Goal: Contribute content: Contribute content

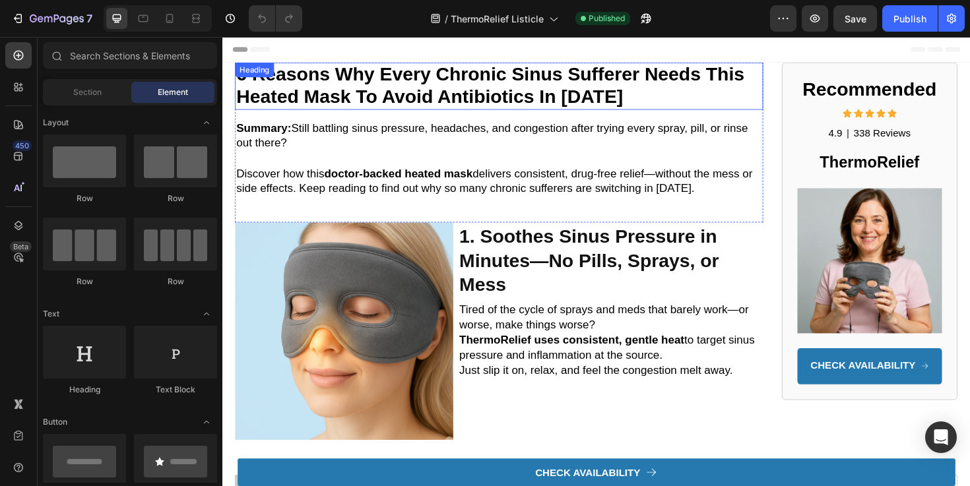
click at [268, 88] on strong "6 reasons why every chronic sinus sufferer needs this heated mask to avoid anti…" at bounding box center [506, 88] width 538 height 46
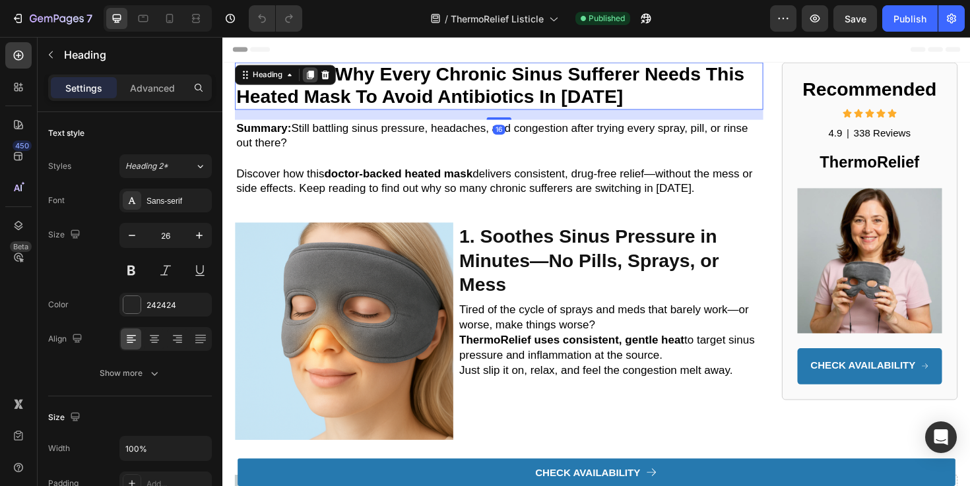
click at [315, 78] on icon at bounding box center [315, 77] width 7 height 9
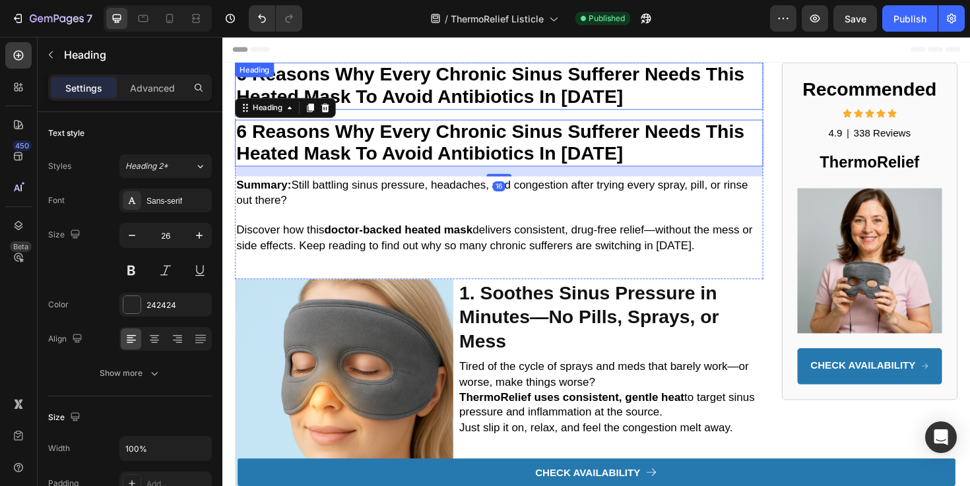
click at [317, 74] on div "6 reasons why every chronic sinus sufferer needs this heated mask to avoid anti…" at bounding box center [514, 89] width 559 height 50
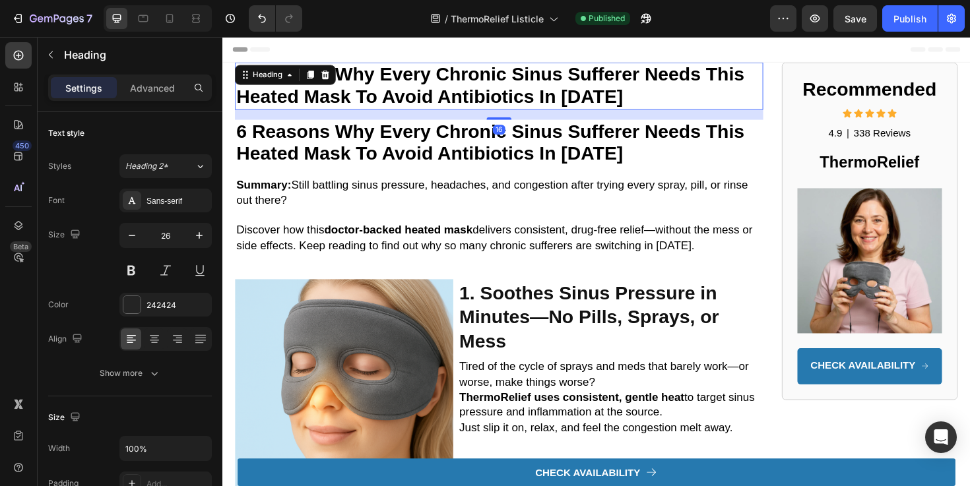
click at [317, 74] on icon at bounding box center [315, 77] width 7 height 9
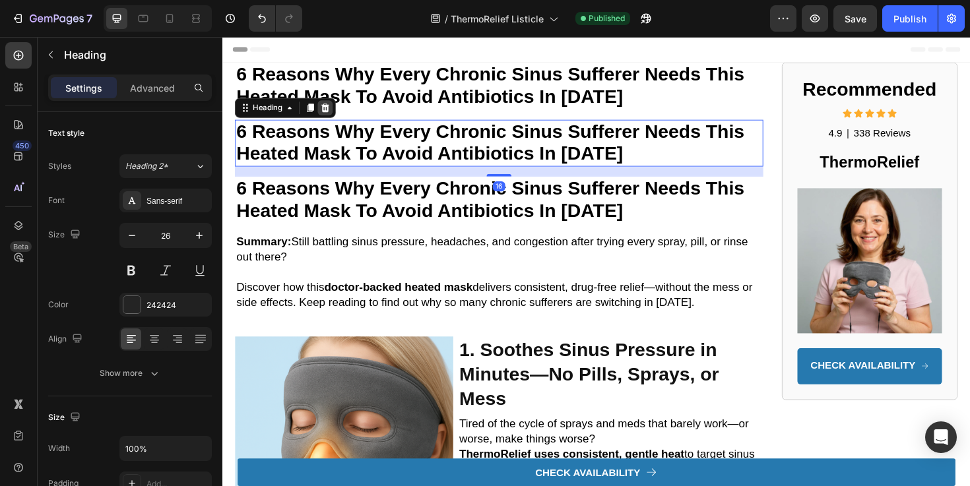
click at [334, 113] on icon at bounding box center [331, 111] width 9 height 9
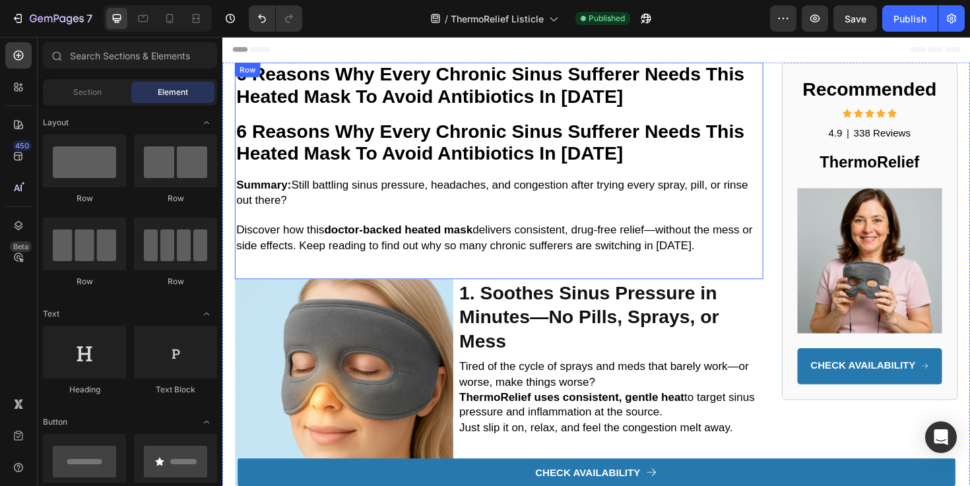
click at [356, 85] on strong "6 reasons why every chronic sinus sufferer needs this heated mask to avoid anti…" at bounding box center [506, 88] width 538 height 46
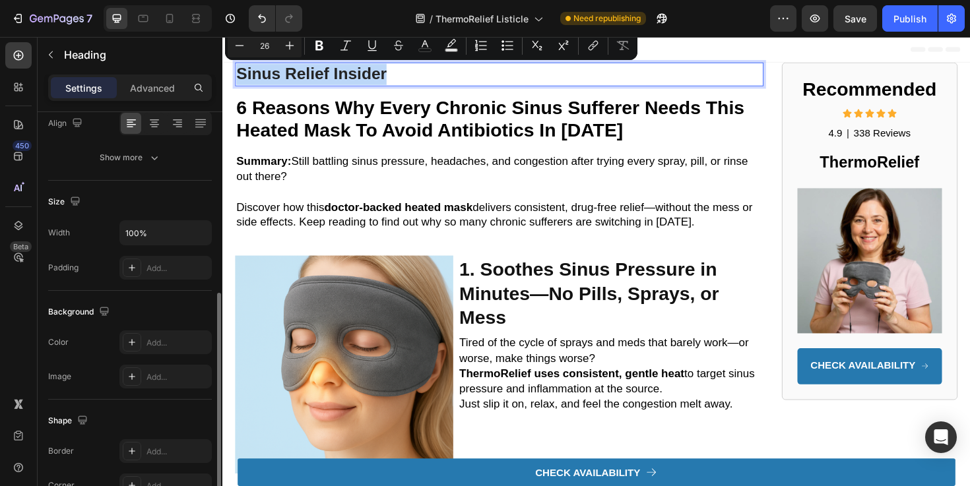
scroll to position [268, 0]
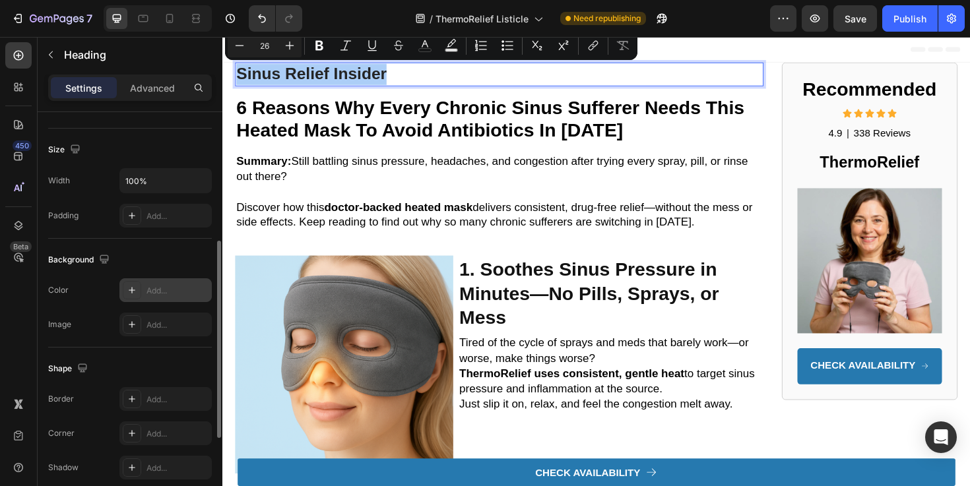
click at [170, 287] on div "Add..." at bounding box center [177, 291] width 62 height 12
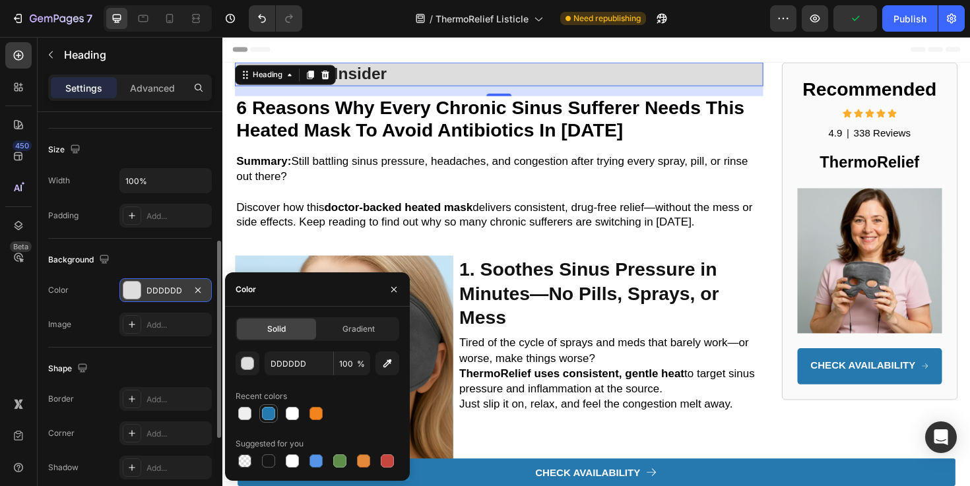
click at [274, 408] on div at bounding box center [269, 414] width 16 height 16
type input "257AAF"
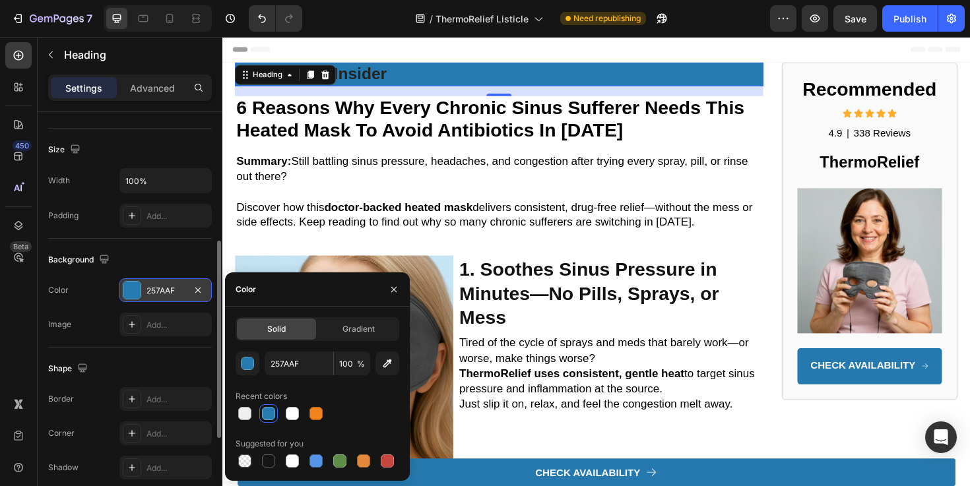
click at [388, 76] on p "Sinus Relief Insider" at bounding box center [515, 76] width 557 height 22
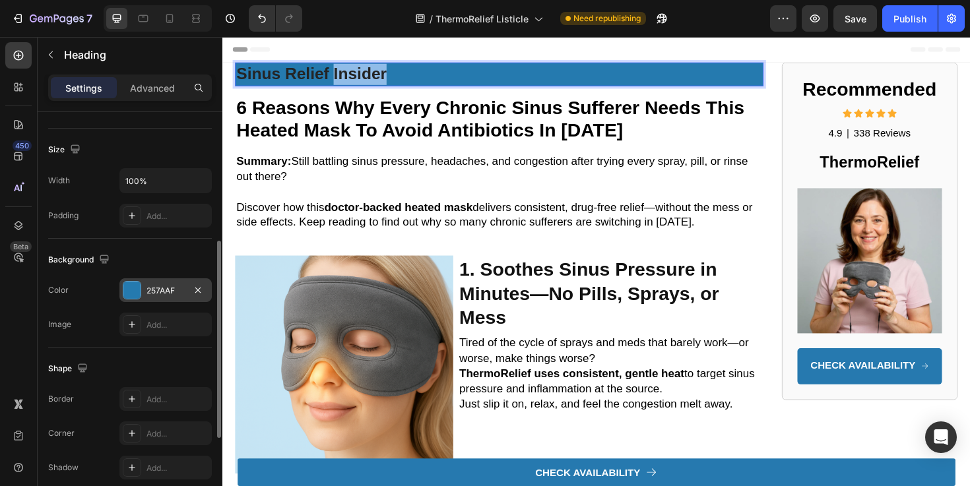
click at [388, 76] on p "Sinus Relief Insider" at bounding box center [515, 76] width 557 height 22
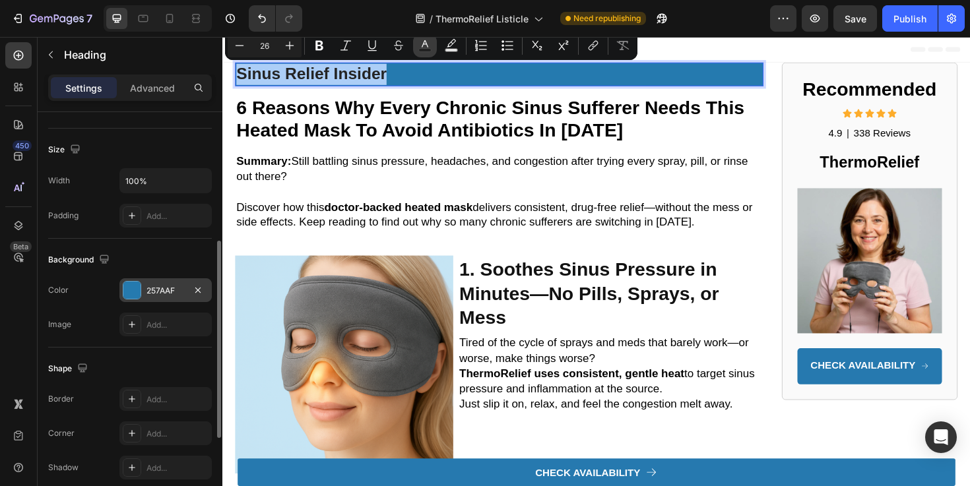
click at [434, 42] on button "Text Color" at bounding box center [425, 46] width 24 height 24
type input "242424"
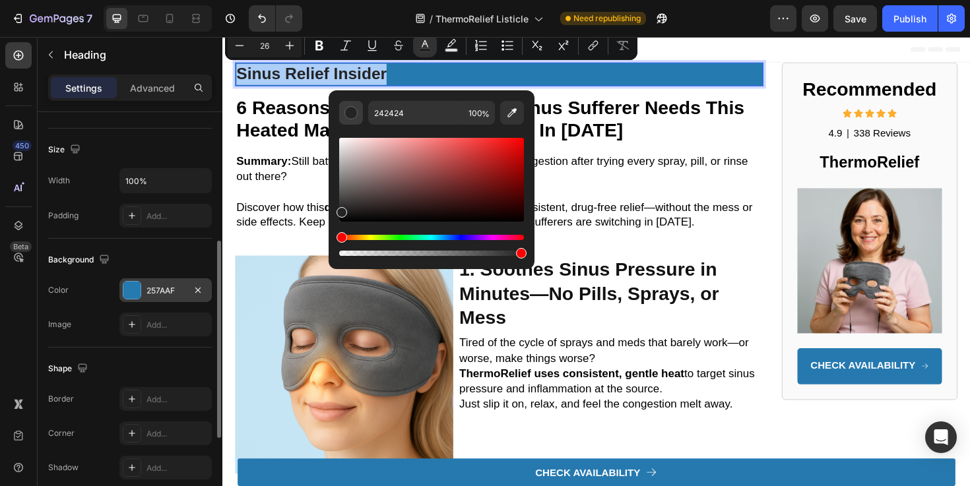
click at [346, 113] on div "Editor contextual toolbar" at bounding box center [350, 112] width 13 height 13
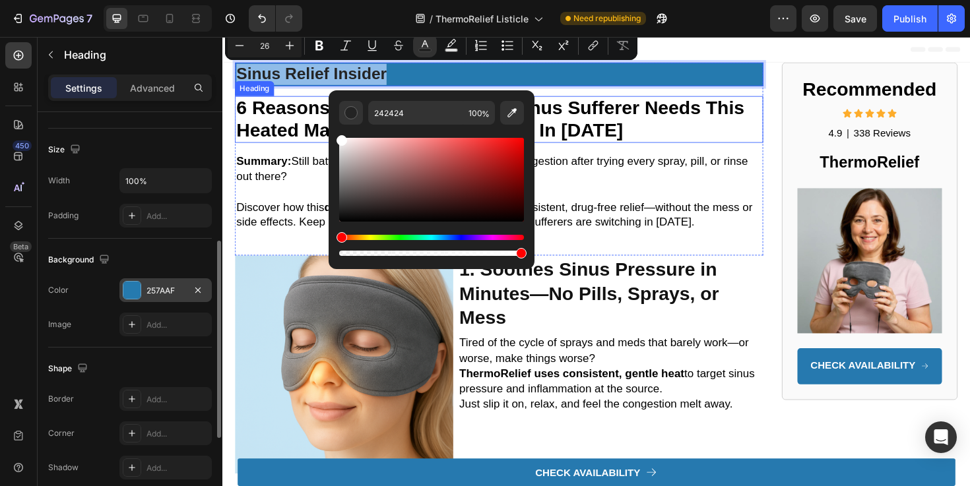
type input "FFFFFF"
drag, startPoint x: 598, startPoint y: 194, endPoint x: 294, endPoint y: 109, distance: 315.5
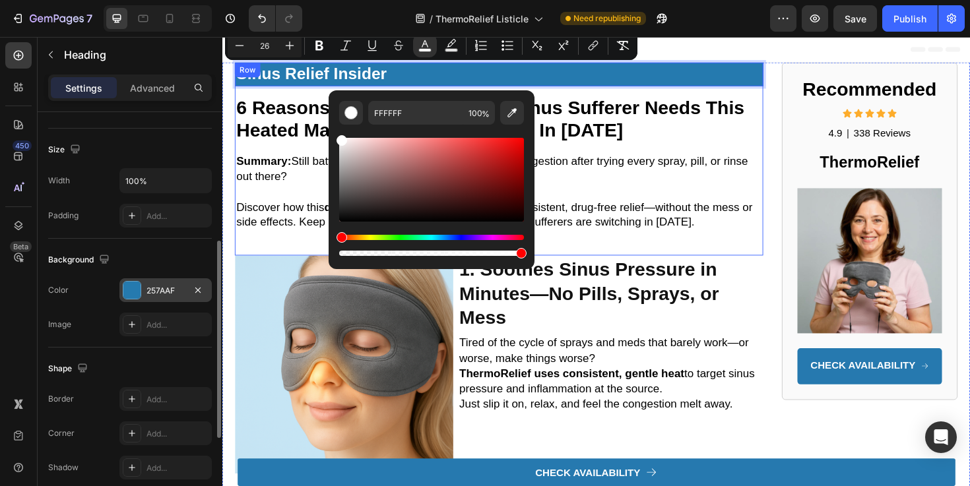
click at [326, 73] on span "Sinus Relief Insider" at bounding box center [316, 76] width 159 height 20
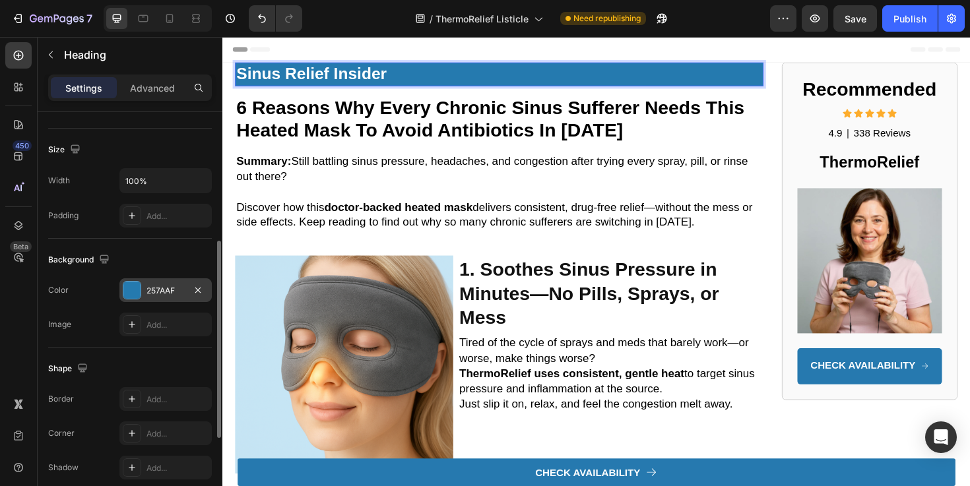
click at [433, 64] on h1 "Sinus Relief Insider" at bounding box center [514, 76] width 559 height 25
click at [422, 73] on p "Sinus Relief Insider" at bounding box center [515, 76] width 557 height 22
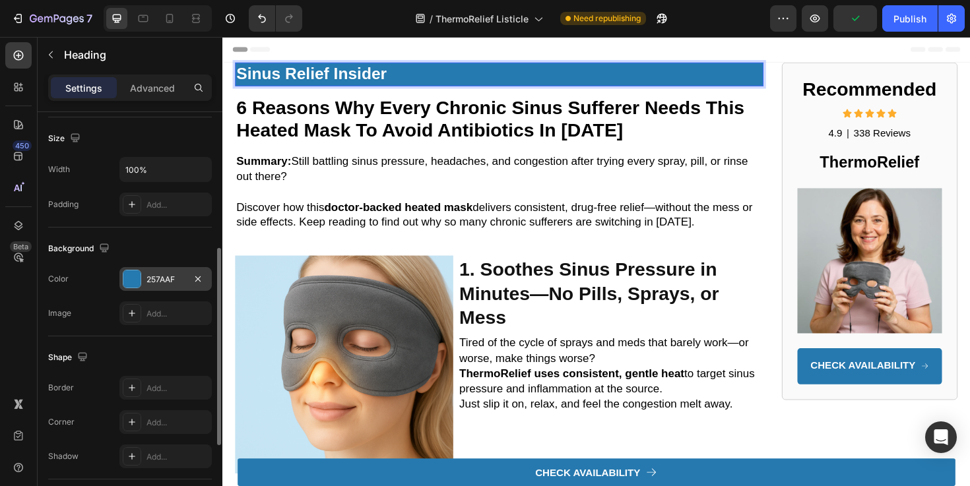
scroll to position [280, 0]
click at [160, 280] on div "257AAF" at bounding box center [165, 278] width 38 height 12
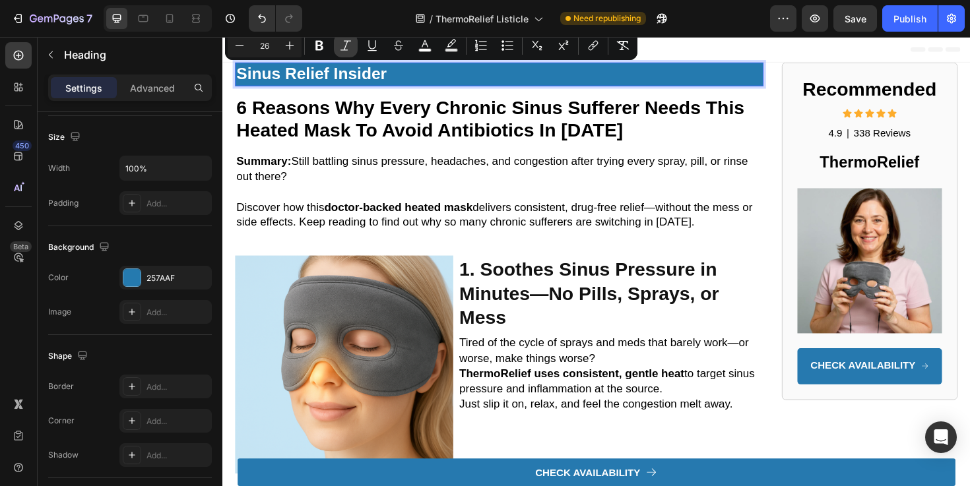
drag, startPoint x: 344, startPoint y: 55, endPoint x: 169, endPoint y: 53, distance: 175.4
click at [344, 55] on button "Italic" at bounding box center [346, 46] width 24 height 24
click at [282, 41] on button "Plus" at bounding box center [290, 46] width 24 height 24
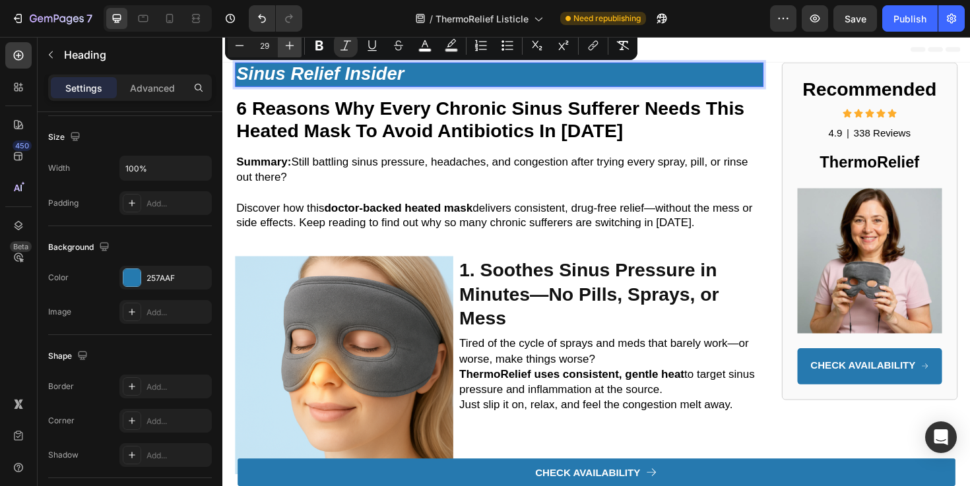
click at [282, 41] on button "Plus" at bounding box center [290, 46] width 24 height 24
drag, startPoint x: 282, startPoint y: 41, endPoint x: 167, endPoint y: 91, distance: 125.8
click at [282, 41] on button "Plus" at bounding box center [290, 46] width 24 height 24
type input "32"
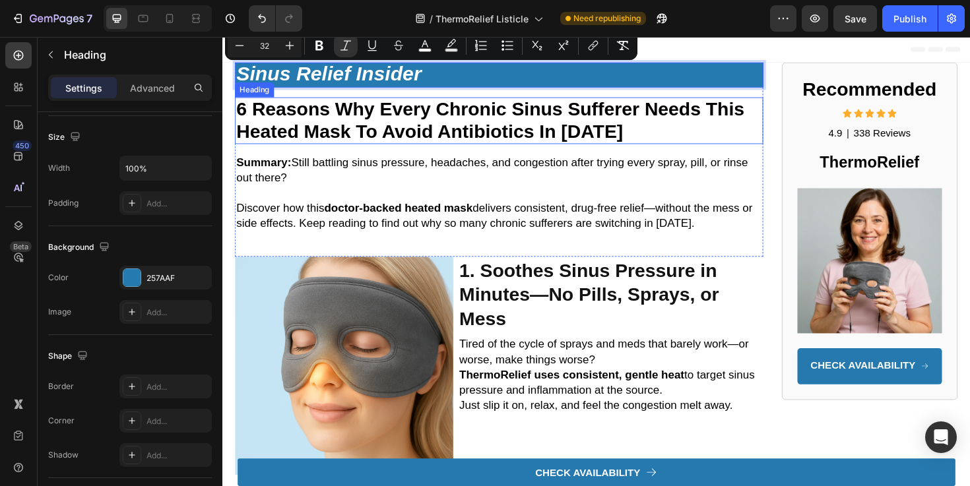
click at [392, 129] on strong "6 reasons why every chronic sinus sufferer needs this heated mask to avoid anti…" at bounding box center [506, 125] width 538 height 46
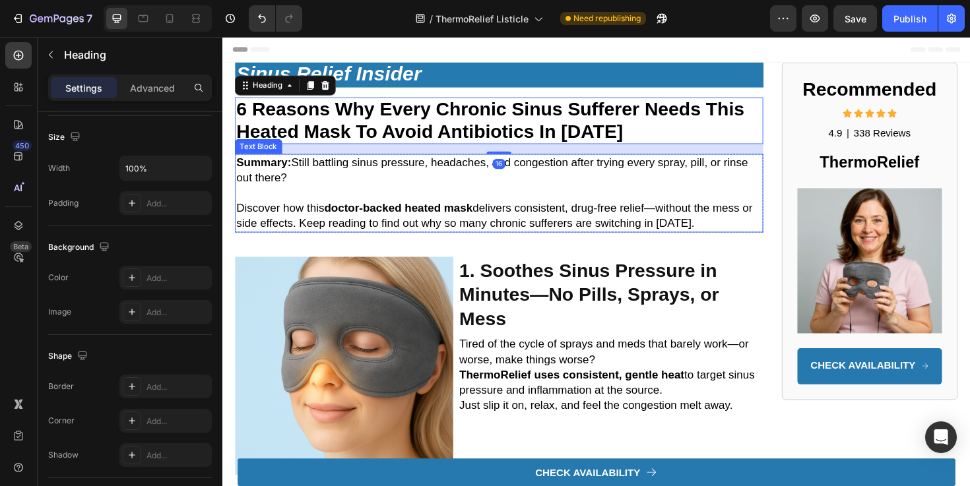
click at [644, 212] on p "Discover how this doctor-backed heated mask delivers consistent, drug-free reli…" at bounding box center [515, 227] width 557 height 32
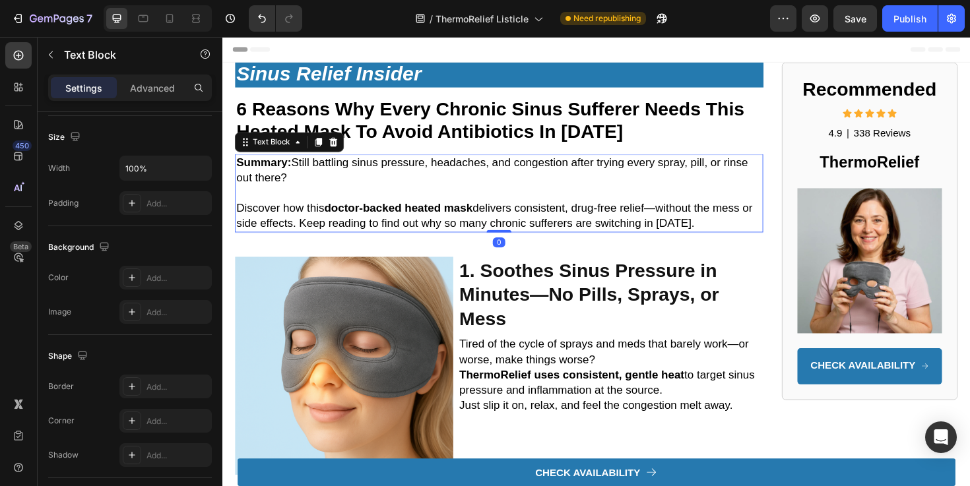
scroll to position [0, 0]
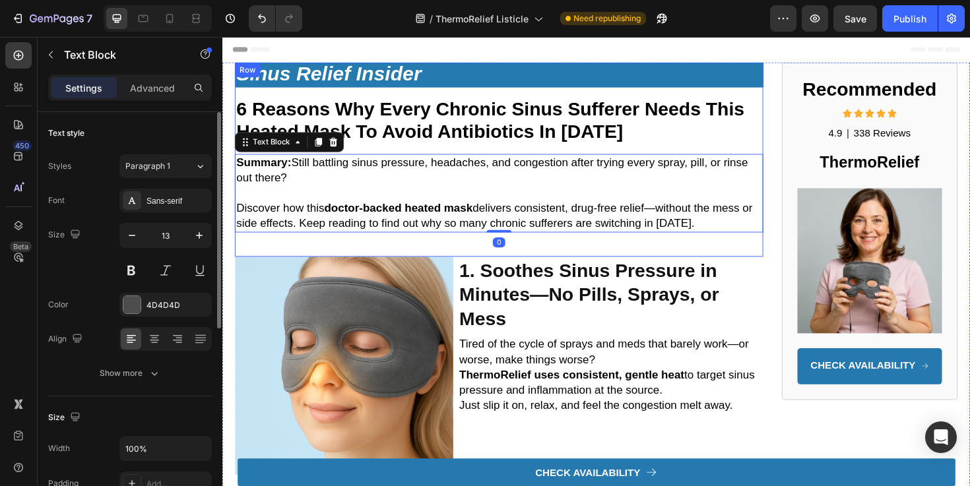
click at [629, 272] on h2 "1. Soothes Sinus Pressure in Minutes—No Pills, Sprays, or Mess" at bounding box center [633, 310] width 323 height 80
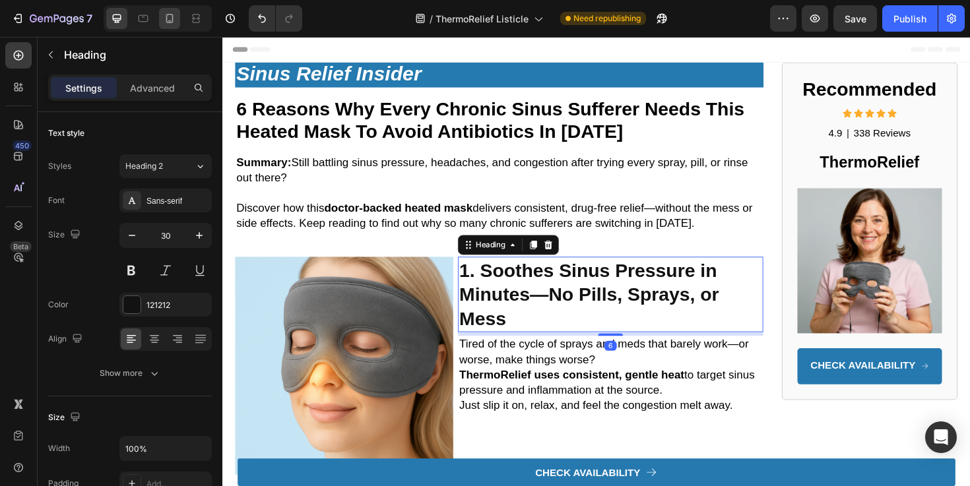
click at [168, 20] on icon at bounding box center [169, 18] width 13 height 13
type input "24"
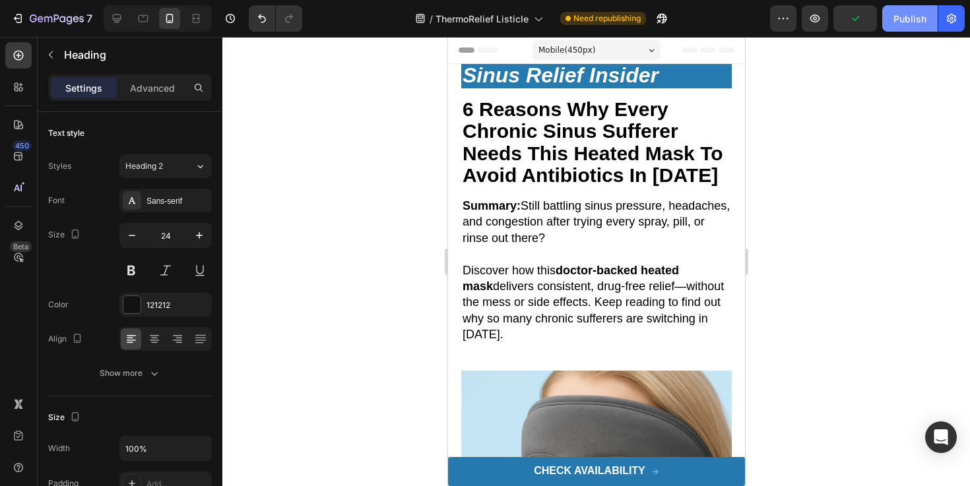
click at [919, 14] on div "Publish" at bounding box center [909, 19] width 33 height 14
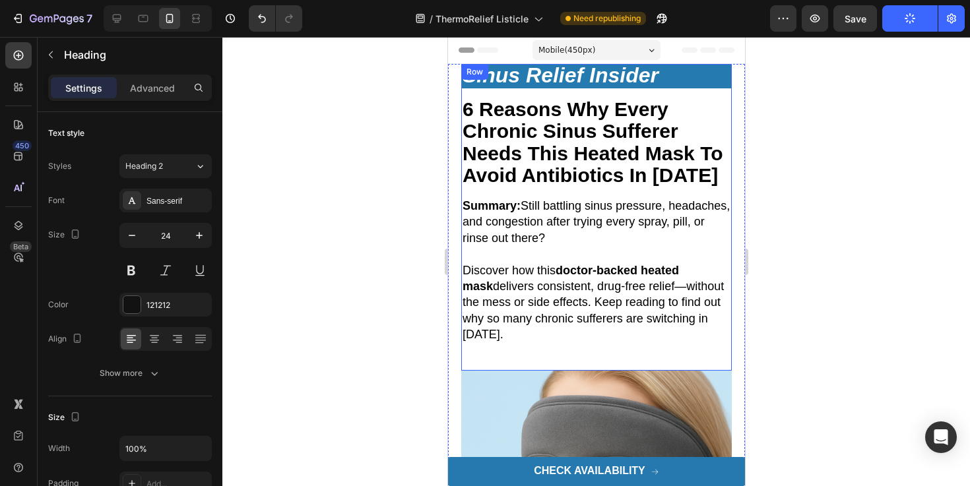
click at [603, 83] on icon "Sinus Relief Insider" at bounding box center [560, 75] width 196 height 24
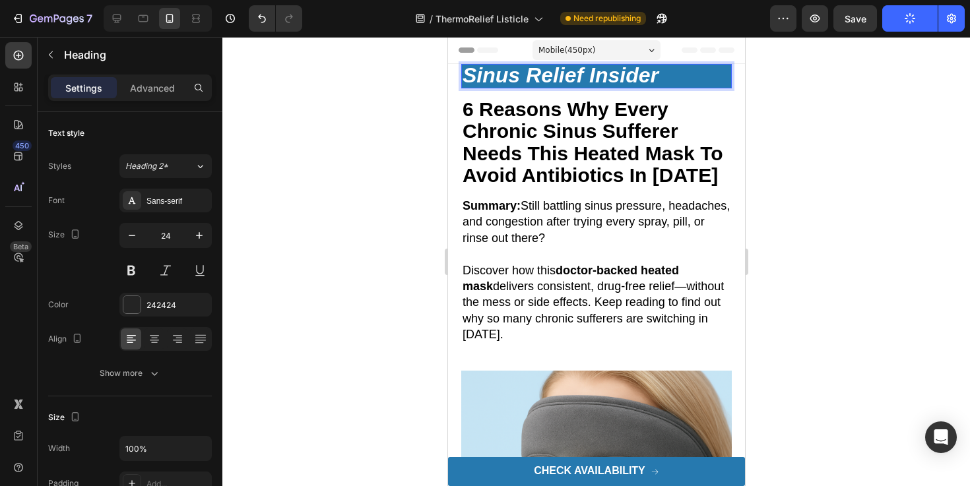
click at [601, 74] on icon "Sinus Relief Insider" at bounding box center [560, 75] width 196 height 24
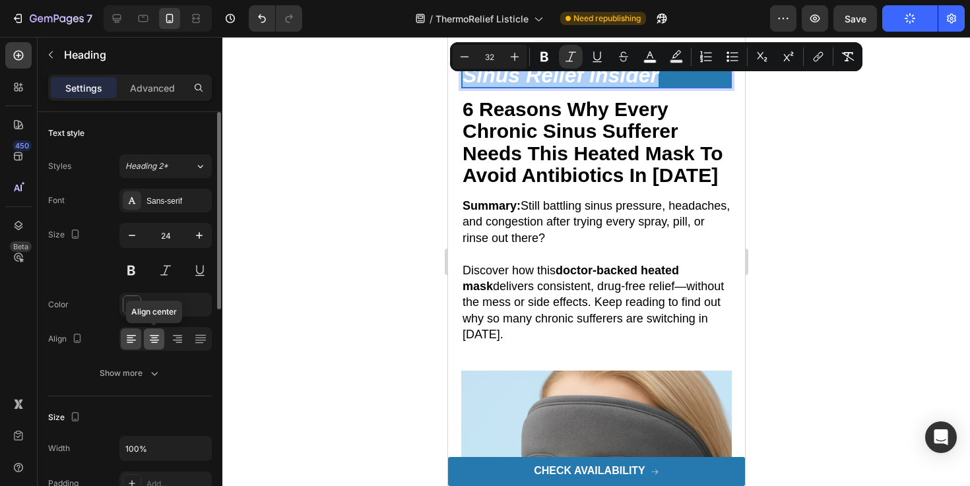
click at [158, 337] on icon at bounding box center [154, 338] width 13 height 13
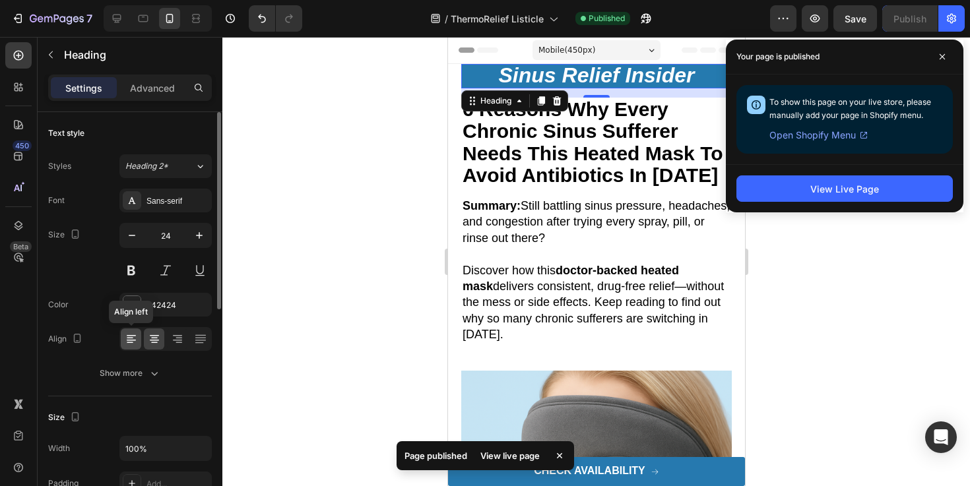
click at [139, 338] on div at bounding box center [131, 338] width 20 height 21
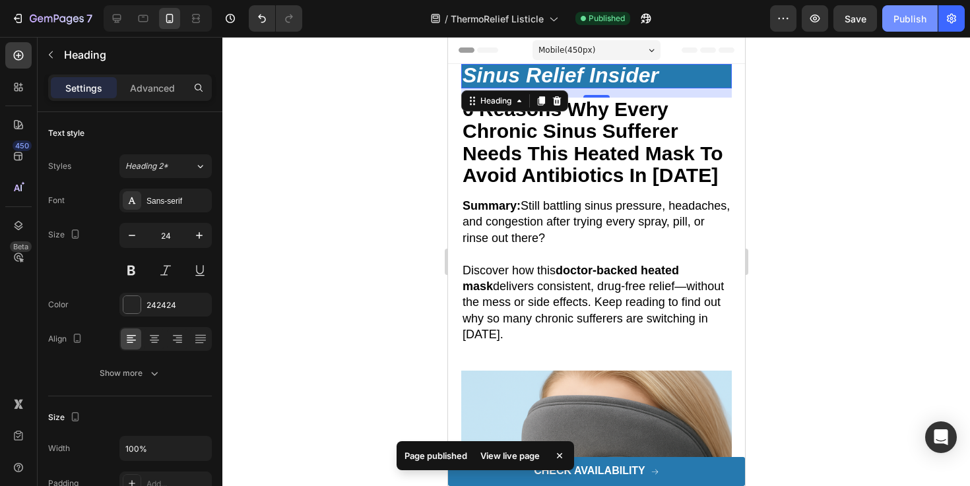
click at [897, 16] on div "Publish" at bounding box center [909, 19] width 33 height 14
click at [130, 15] on div at bounding box center [158, 18] width 108 height 26
click at [117, 16] on icon at bounding box center [116, 18] width 13 height 13
type input "26"
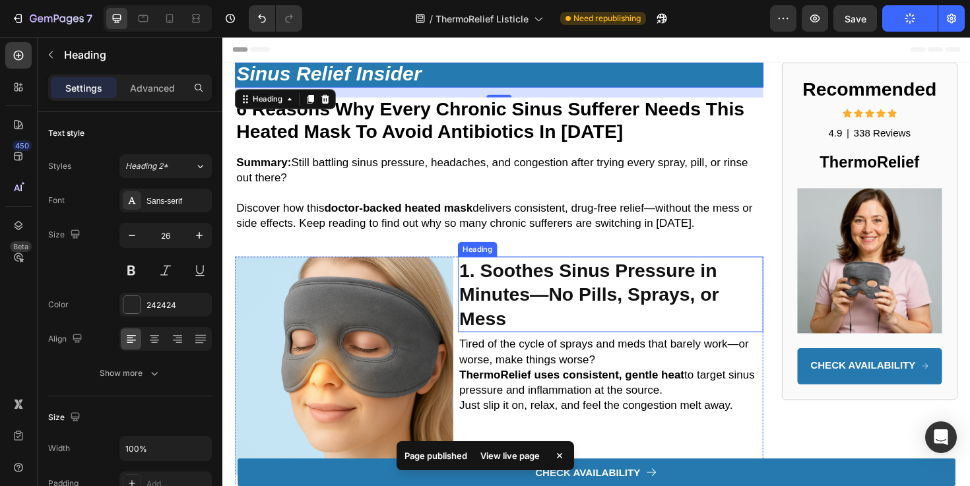
click at [673, 299] on h2 "1. Soothes Sinus Pressure in Minutes—No Pills, Sprays, or Mess" at bounding box center [633, 310] width 323 height 80
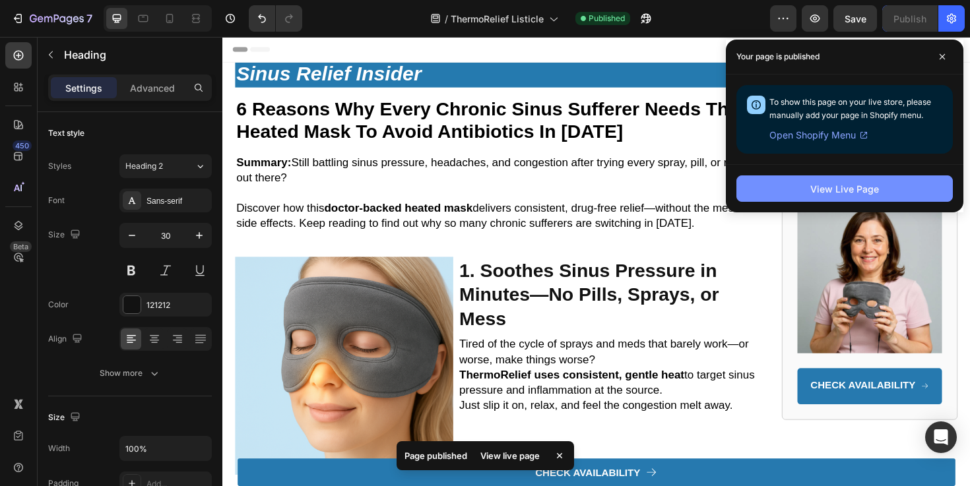
click at [766, 184] on button "View Live Page" at bounding box center [844, 188] width 216 height 26
